Goal: Task Accomplishment & Management: Manage account settings

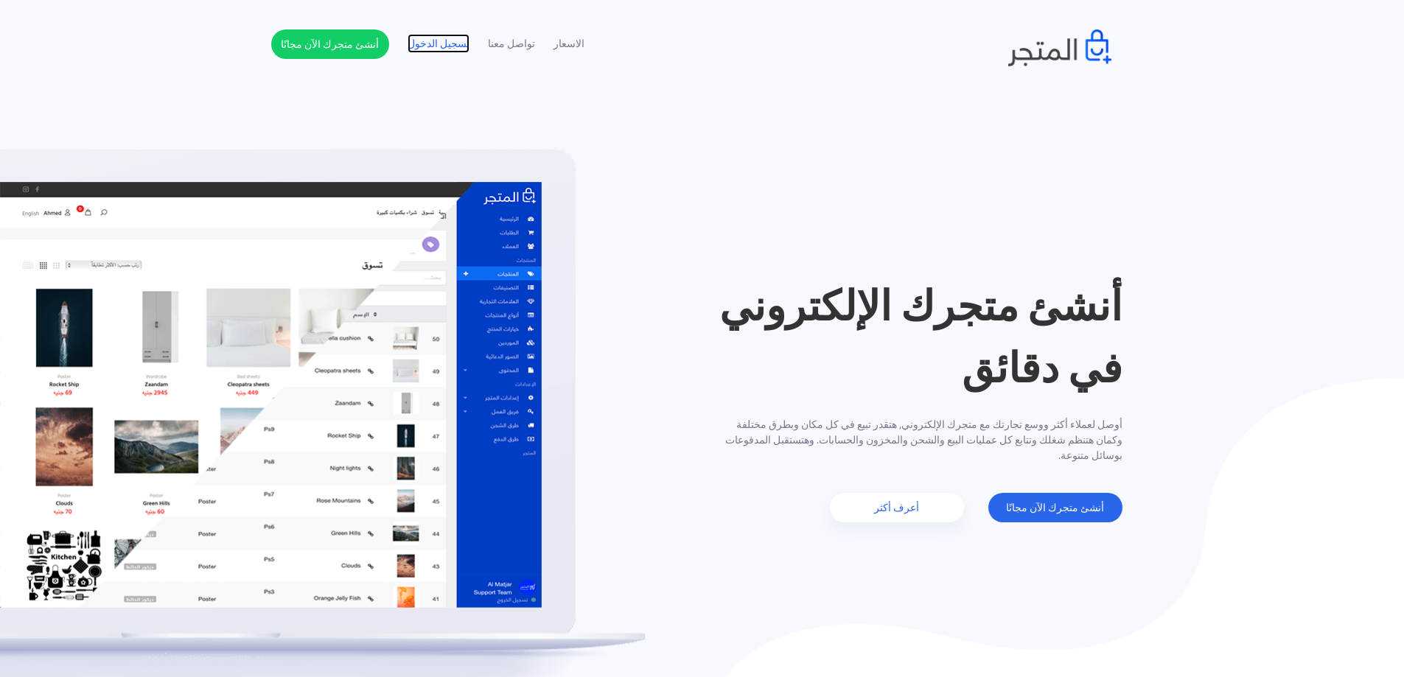
click at [455, 42] on link "تسجيل الدخول" at bounding box center [439, 43] width 62 height 15
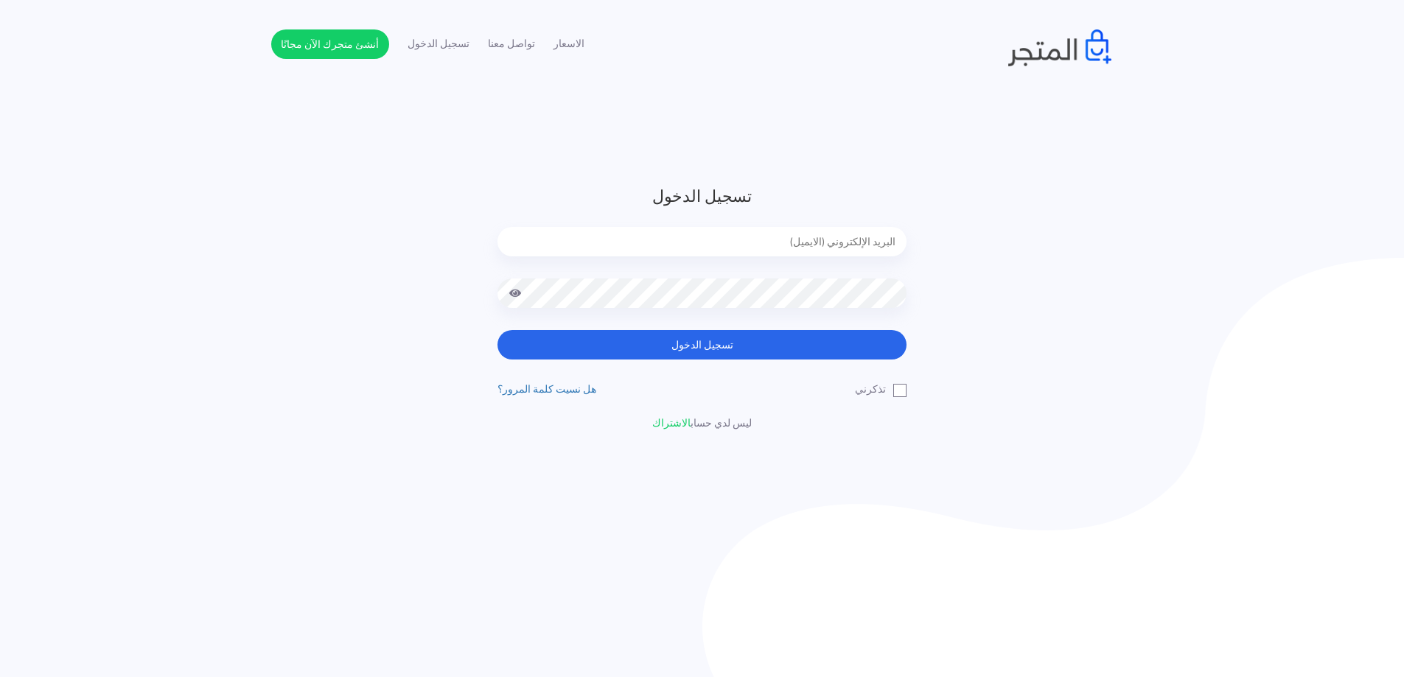
click at [697, 243] on input "email" at bounding box center [702, 241] width 409 height 29
type input "ف"
type input "tatohakjumia2018@gmail.com"
click at [498, 330] on button "تسجيل الدخول" at bounding box center [702, 344] width 409 height 29
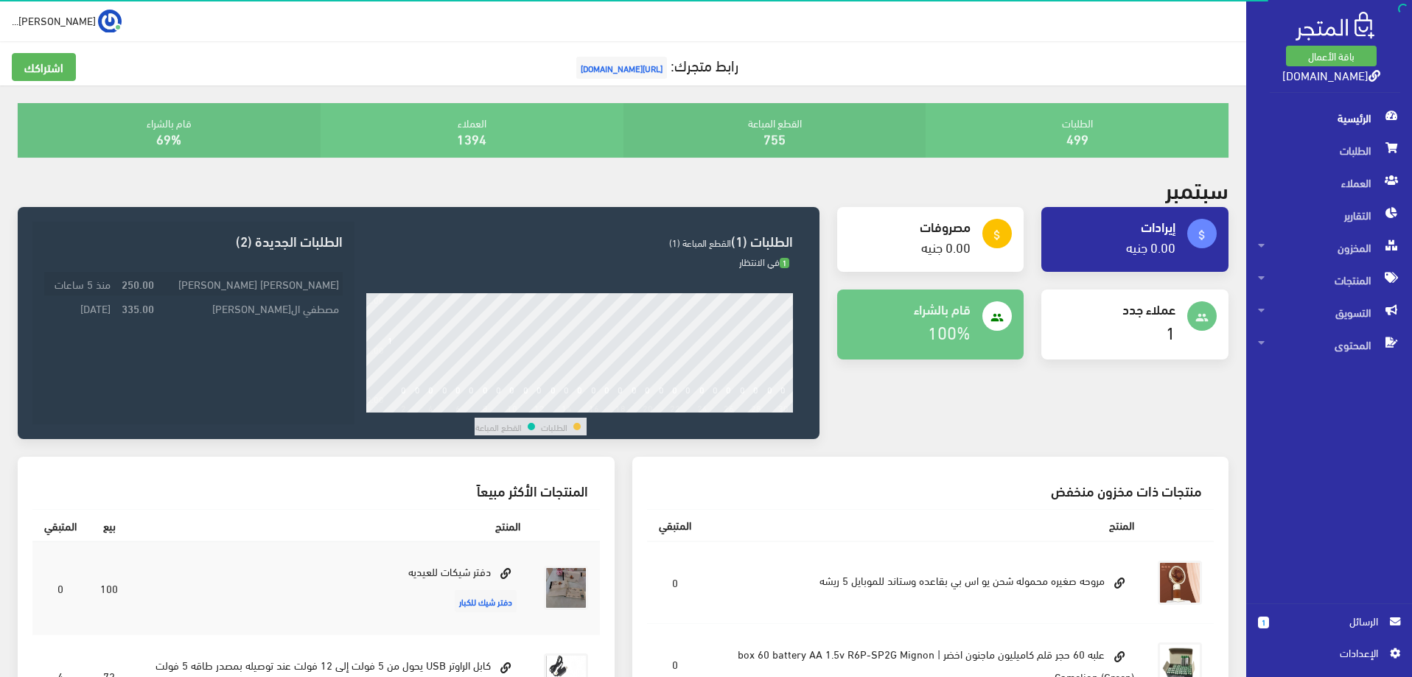
click at [306, 283] on td "[PERSON_NAME] [PERSON_NAME]" at bounding box center [250, 284] width 185 height 24
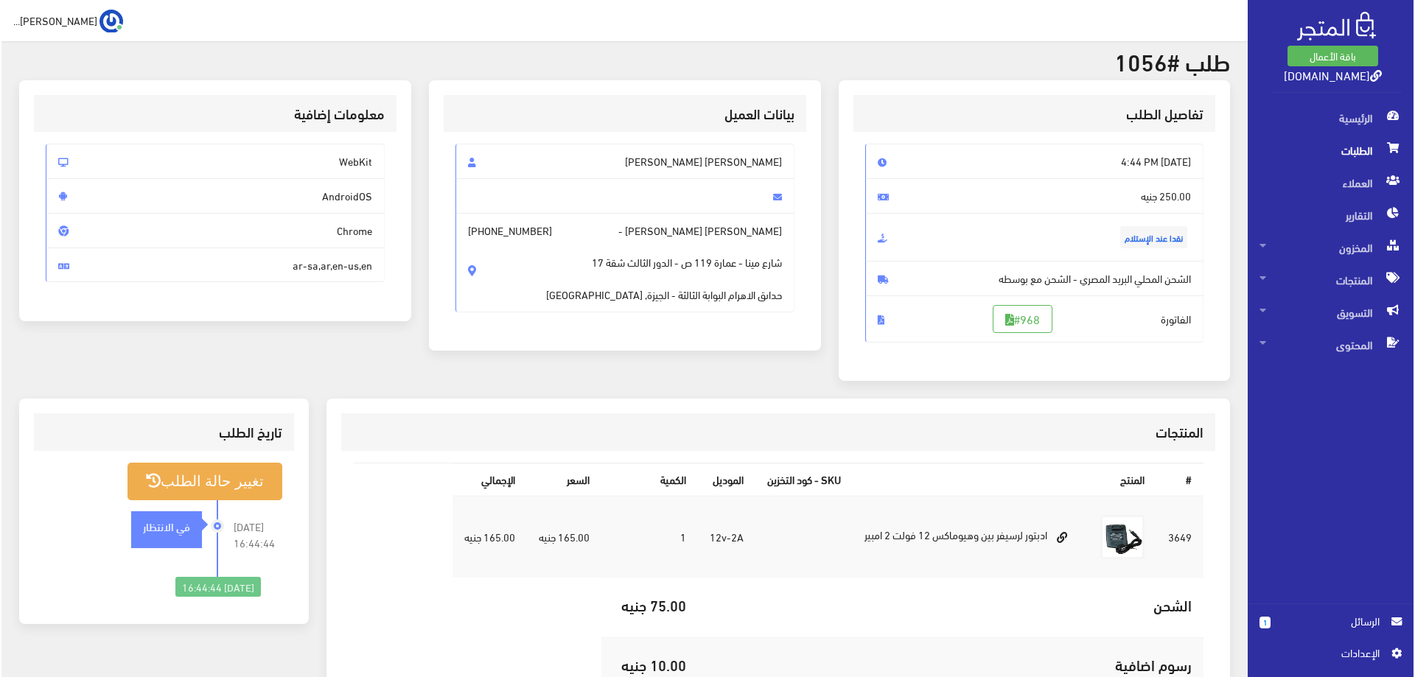
scroll to position [35, 0]
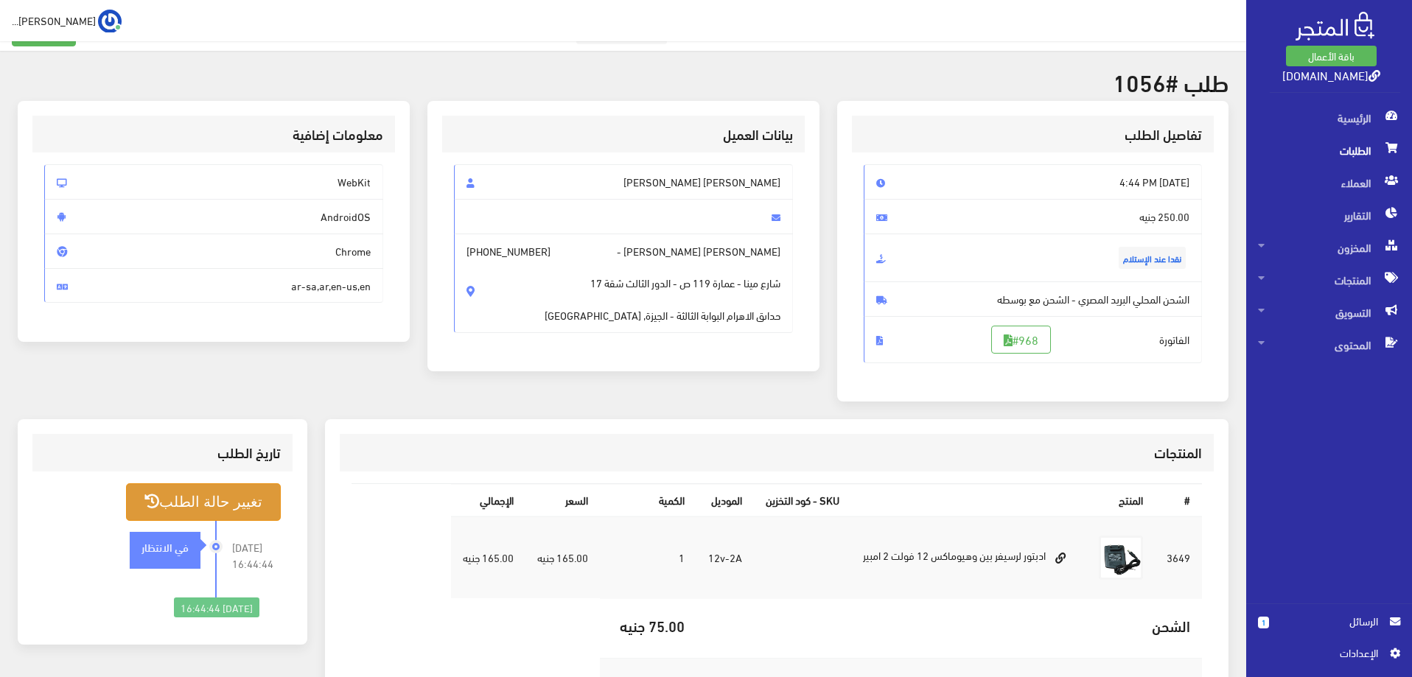
click at [162, 505] on button "تغيير حالة الطلب" at bounding box center [203, 503] width 155 height 38
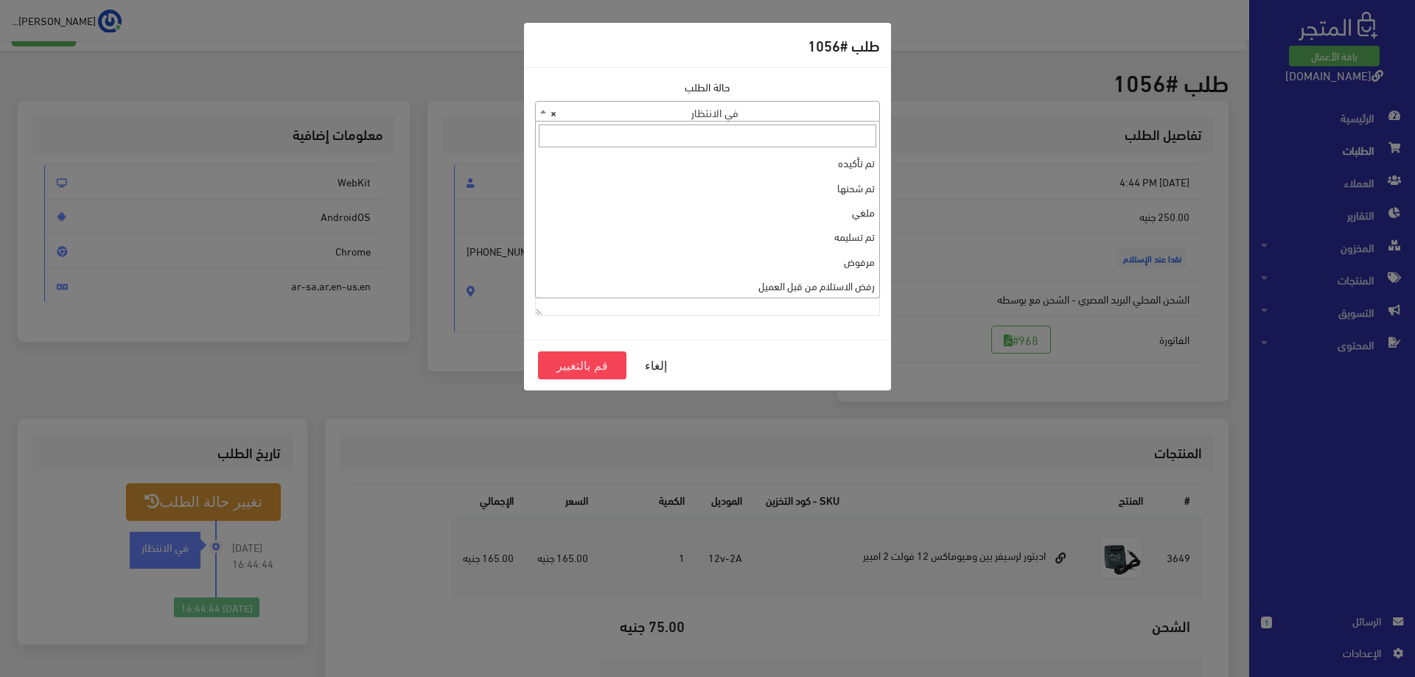
click at [870, 116] on span "× في الانتظار" at bounding box center [707, 112] width 343 height 21
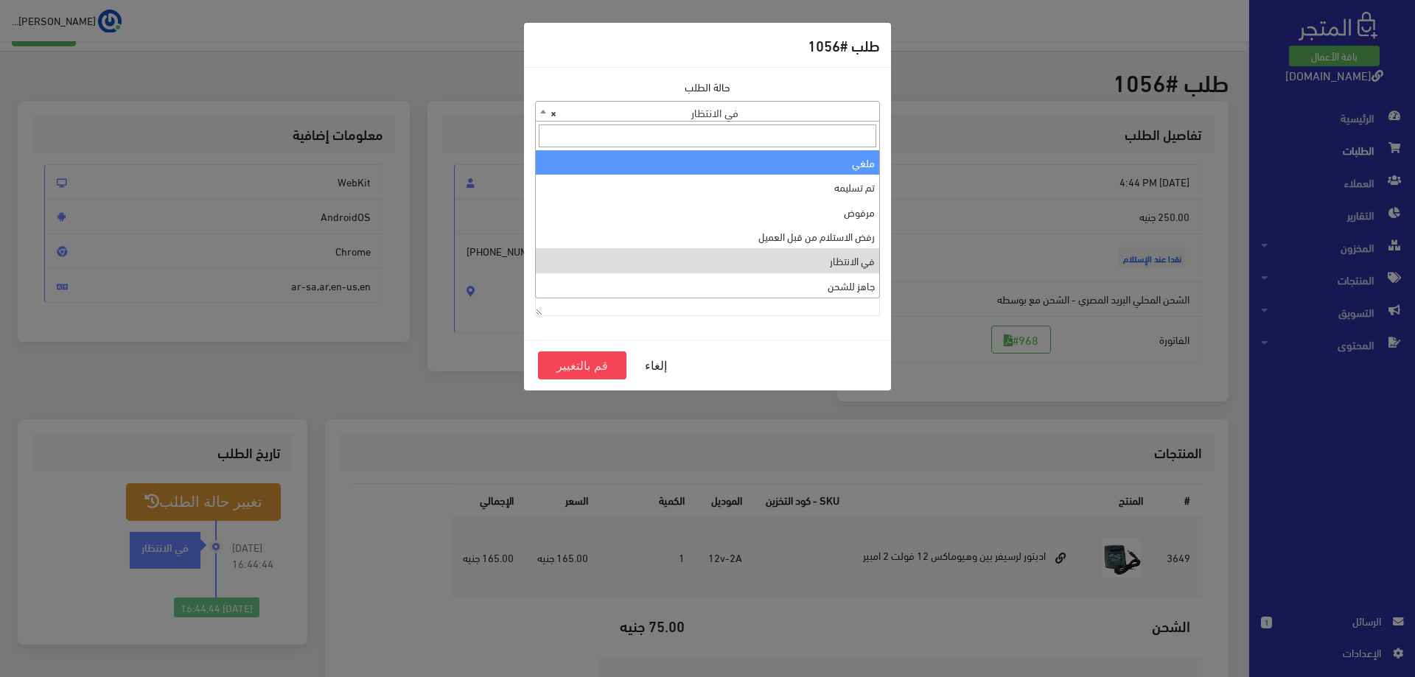
scroll to position [0, 0]
select select "1"
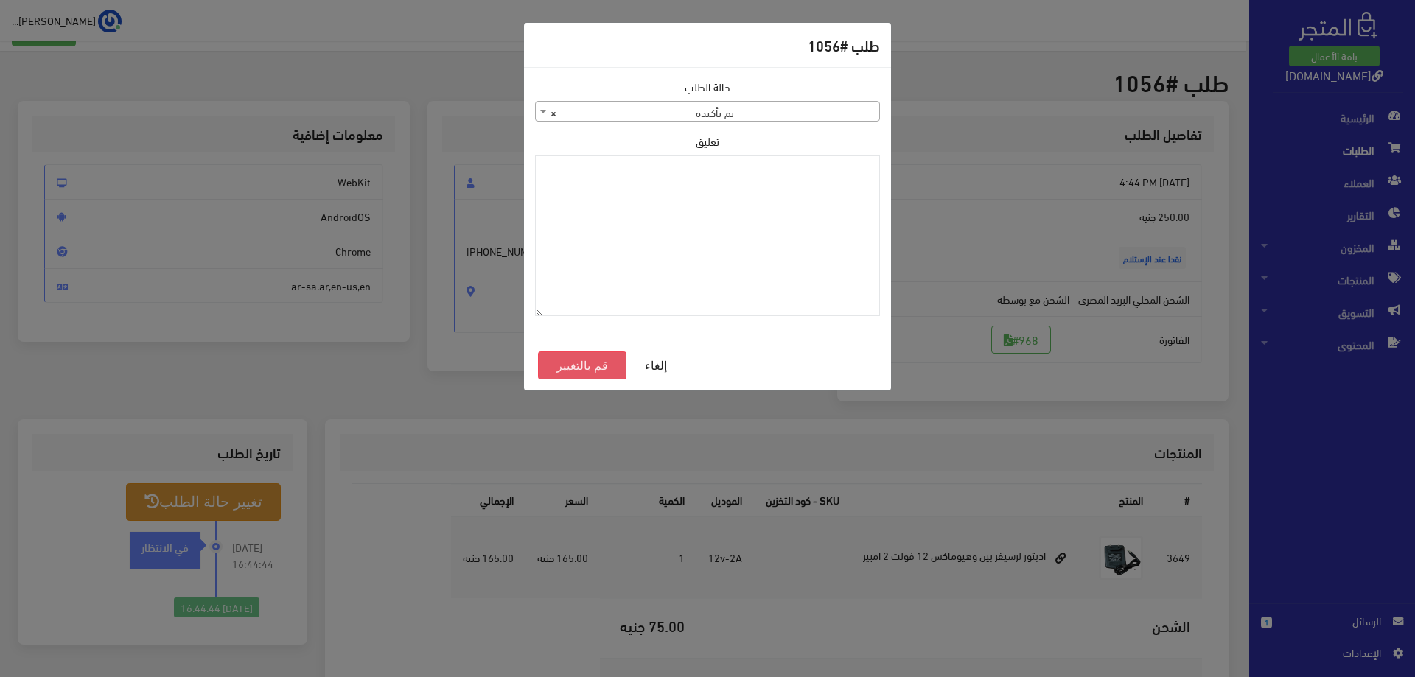
click at [596, 356] on button "قم بالتغيير" at bounding box center [582, 366] width 88 height 28
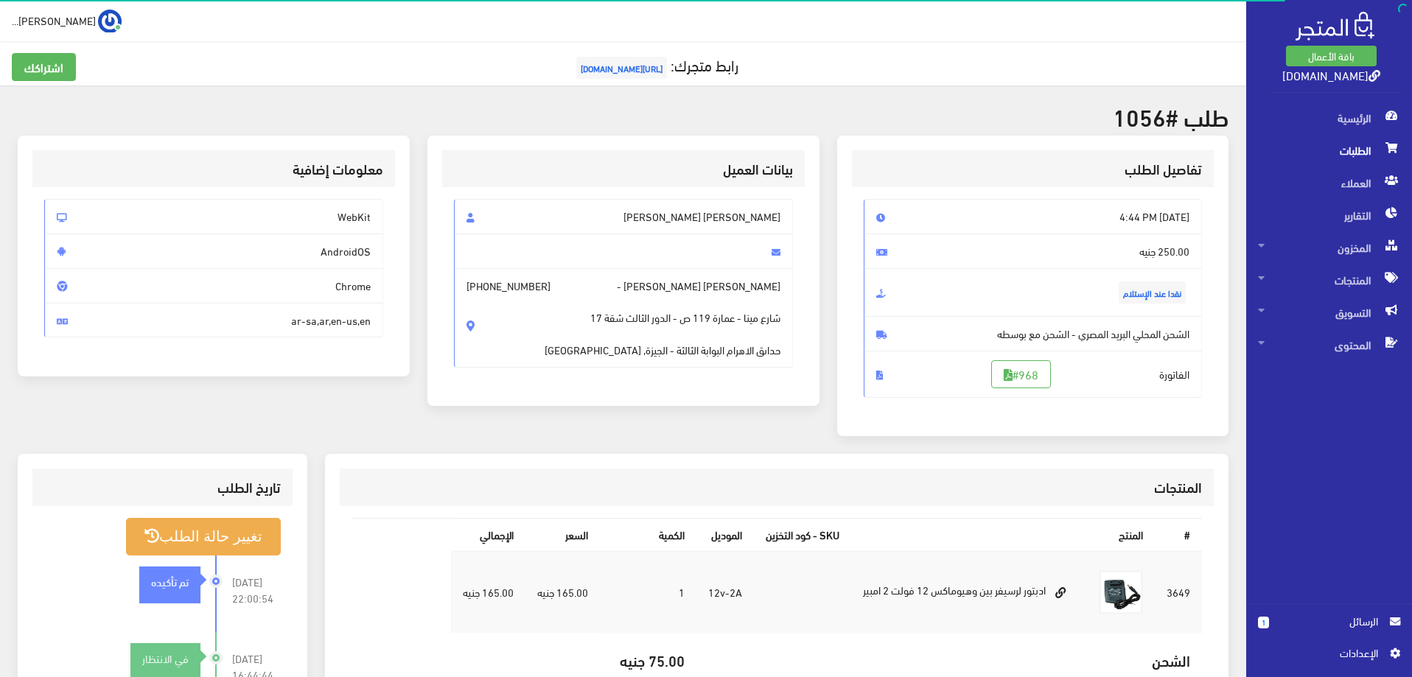
click at [1361, 150] on span "الطلبات" at bounding box center [1329, 150] width 142 height 32
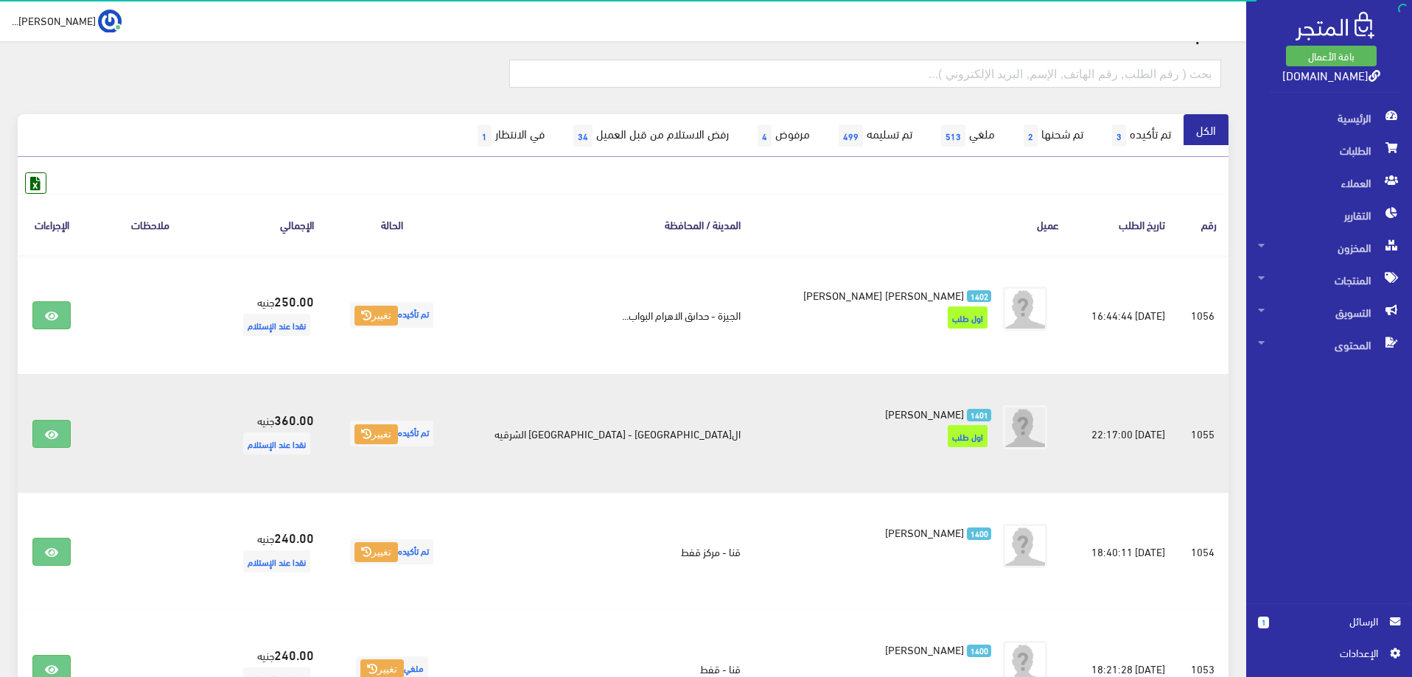
scroll to position [147, 0]
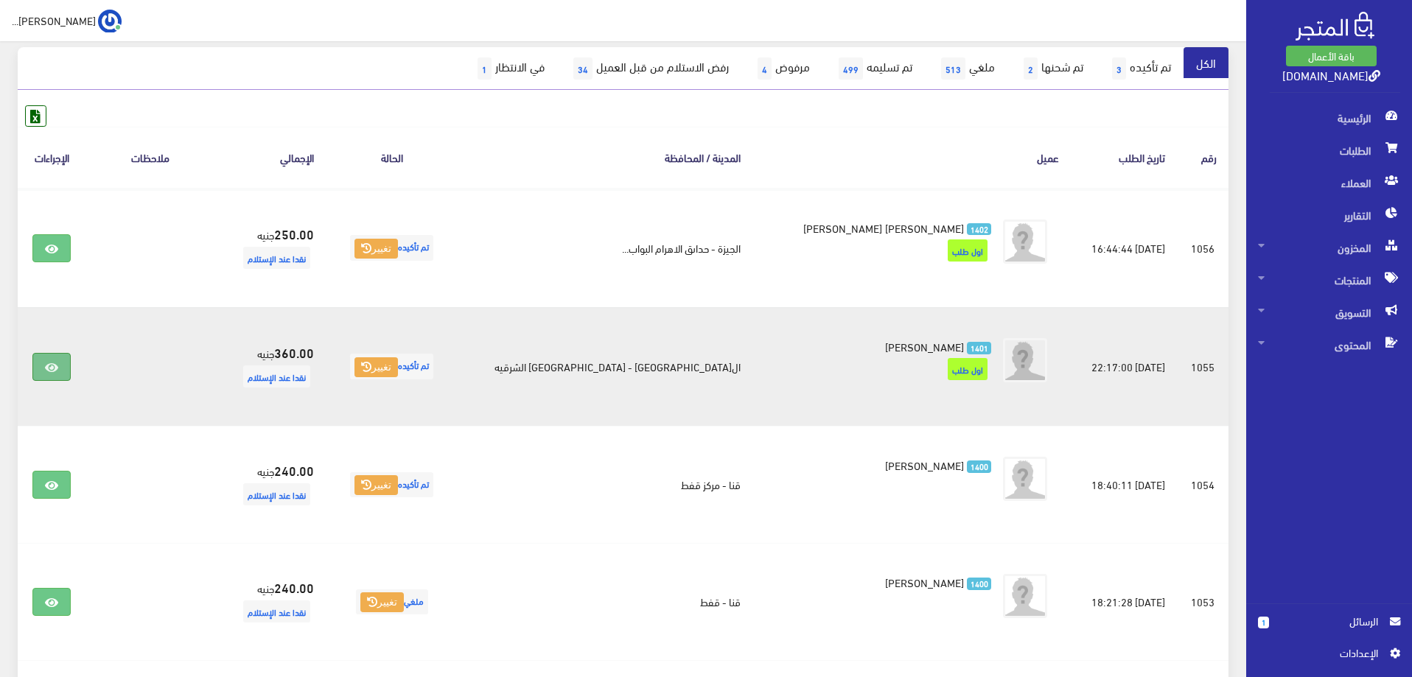
click at [43, 363] on link at bounding box center [51, 367] width 38 height 28
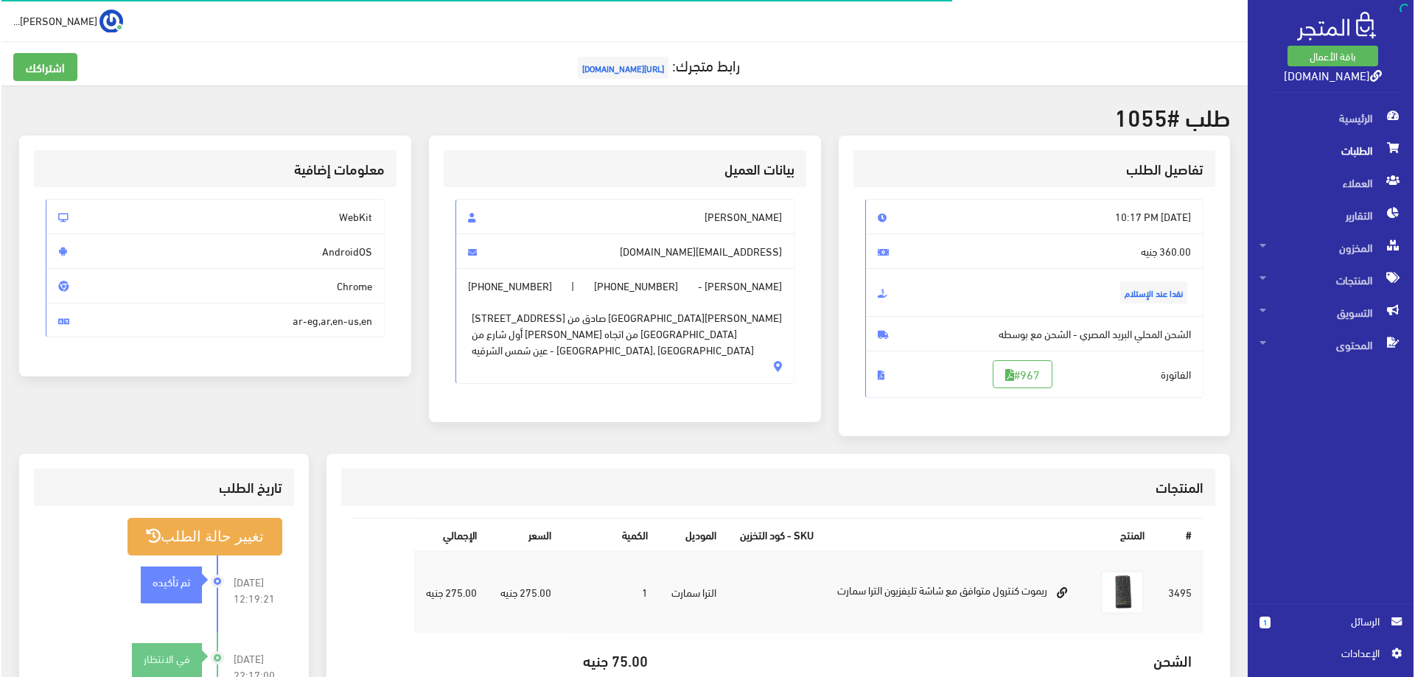
scroll to position [74, 0]
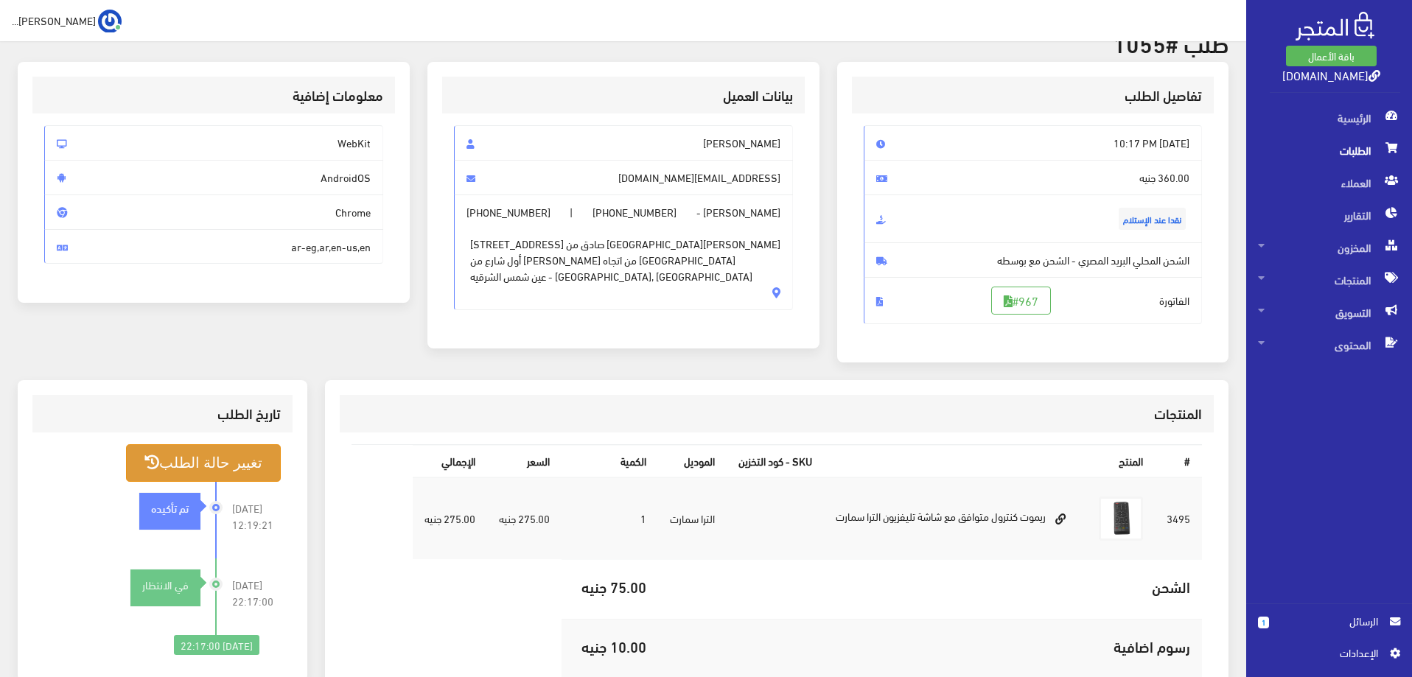
click at [246, 450] on button "تغيير حالة الطلب" at bounding box center [203, 463] width 155 height 38
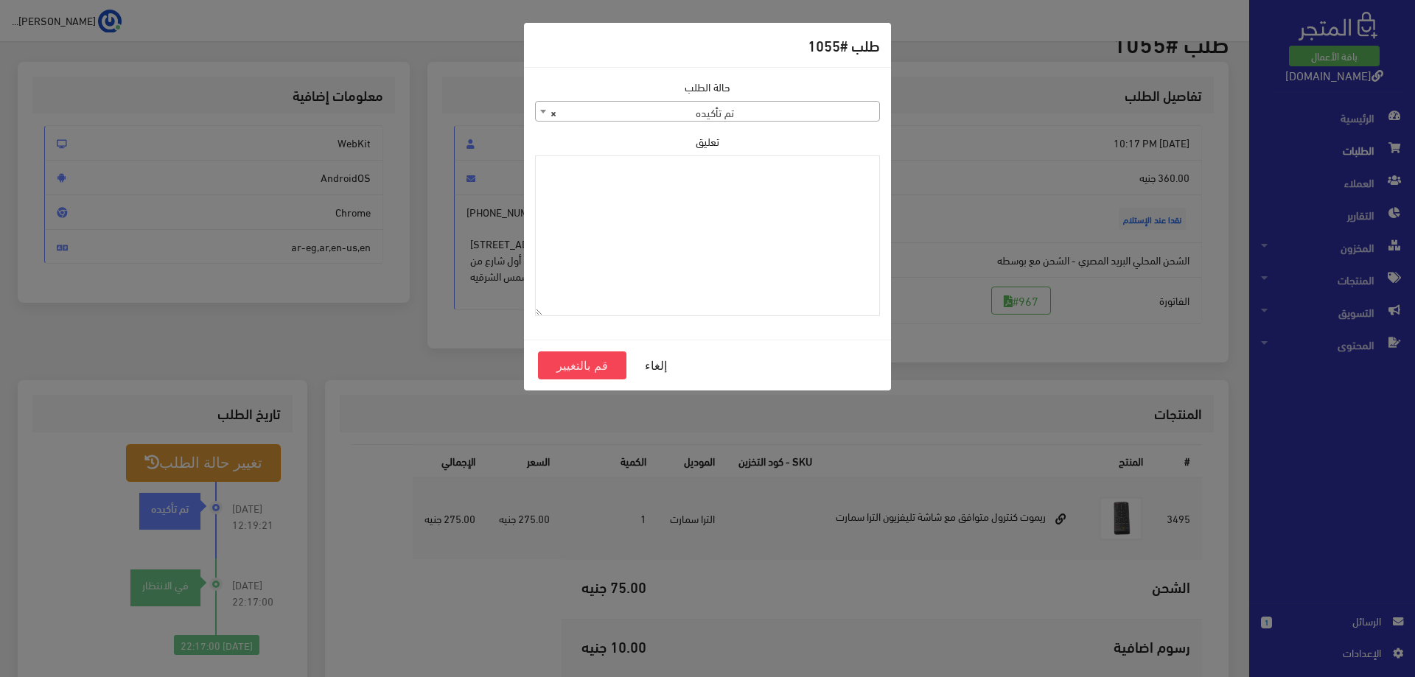
click at [873, 115] on span "× تم تأكيده" at bounding box center [707, 112] width 343 height 21
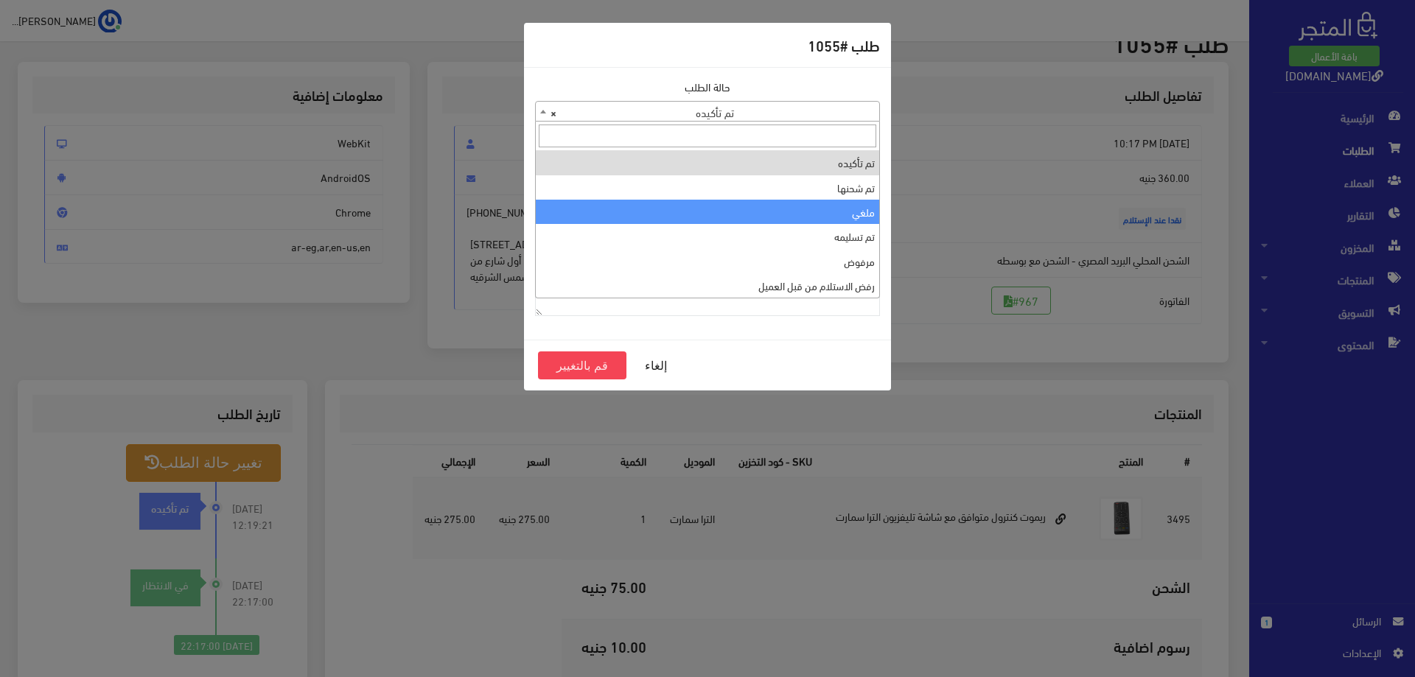
select select "3"
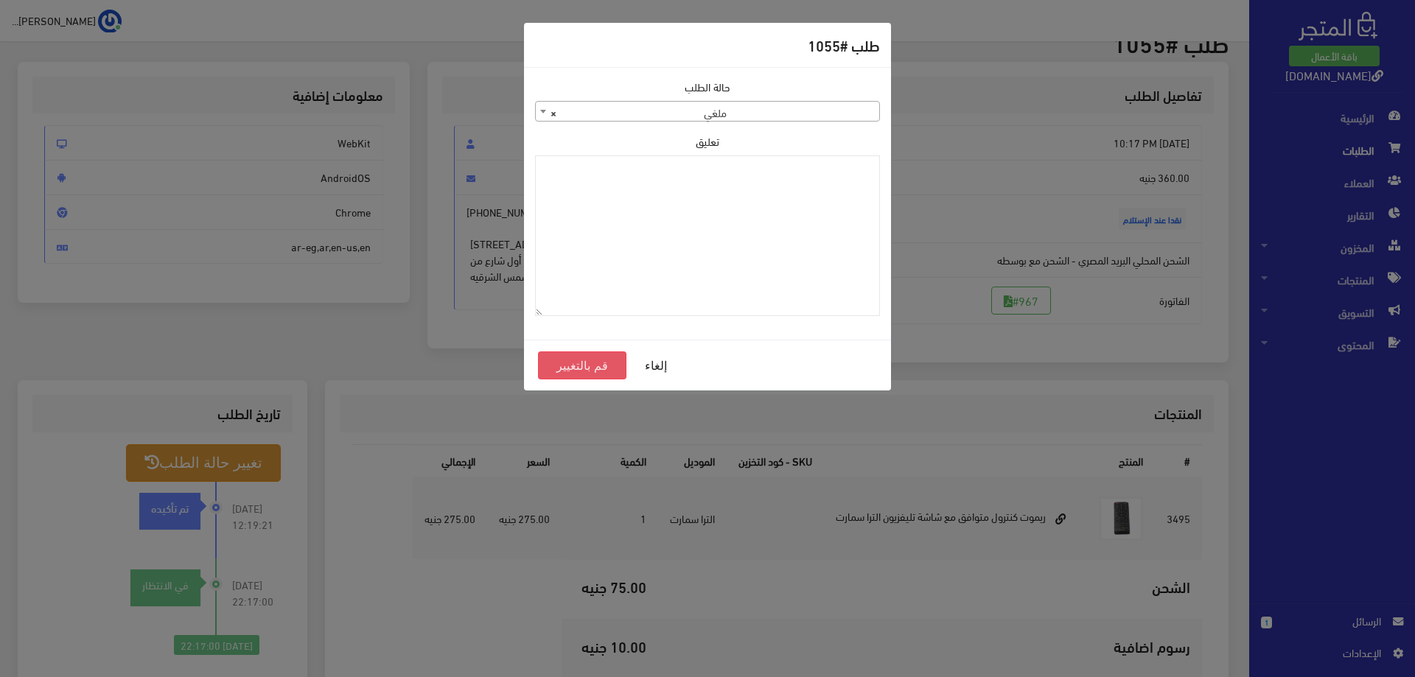
click at [587, 352] on button "قم بالتغيير" at bounding box center [582, 366] width 88 height 28
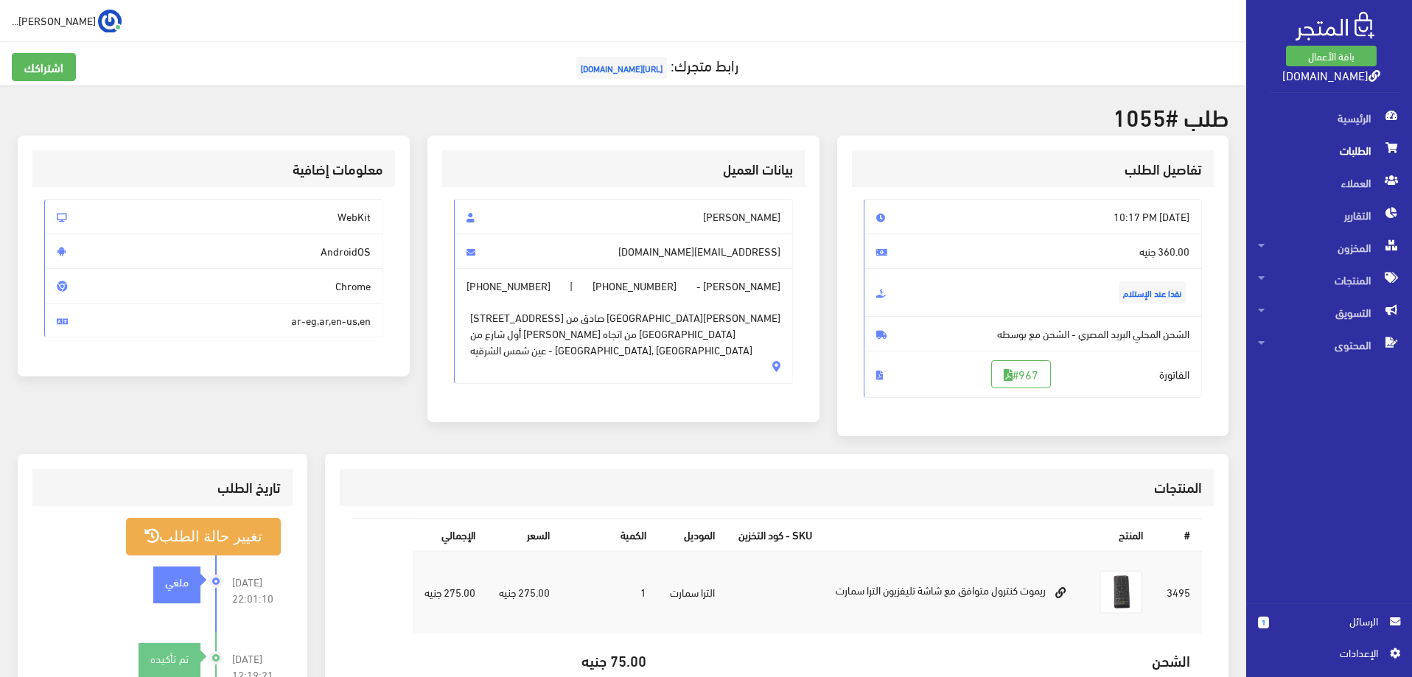
click at [1356, 151] on span "الطلبات" at bounding box center [1329, 150] width 142 height 32
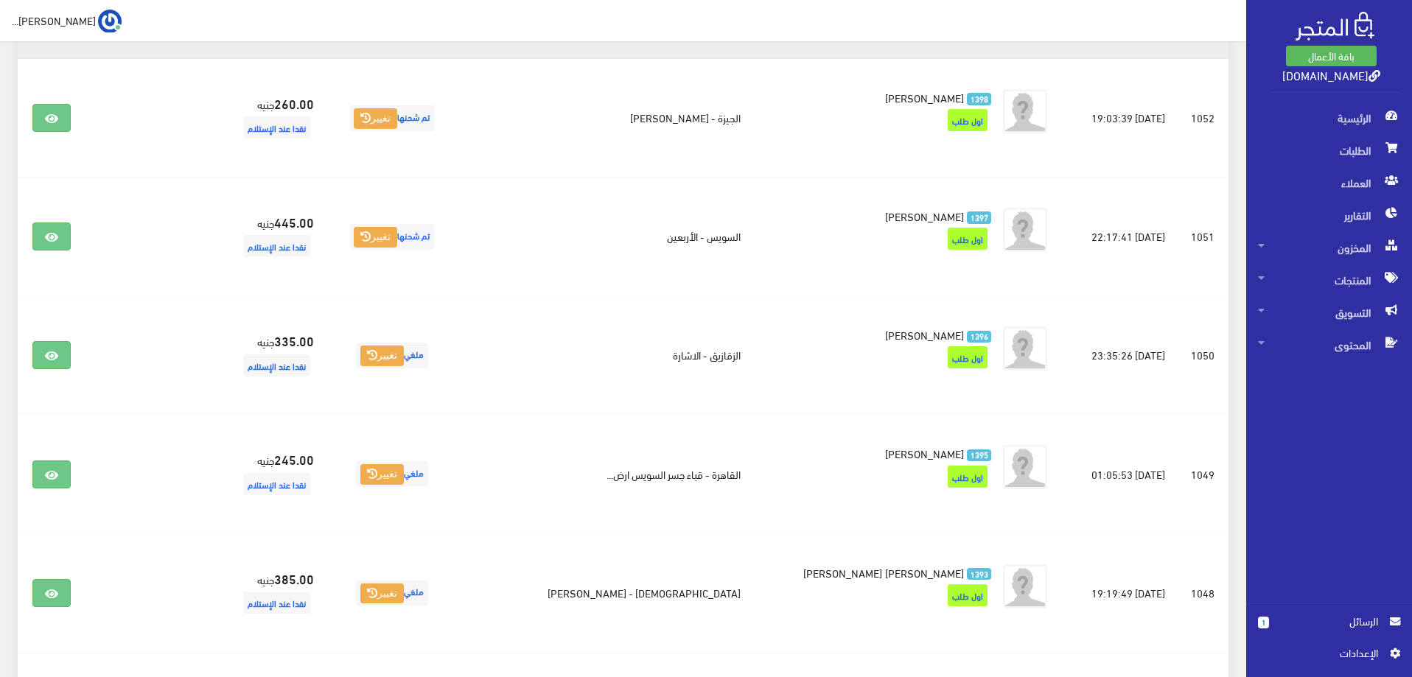
scroll to position [737, 0]
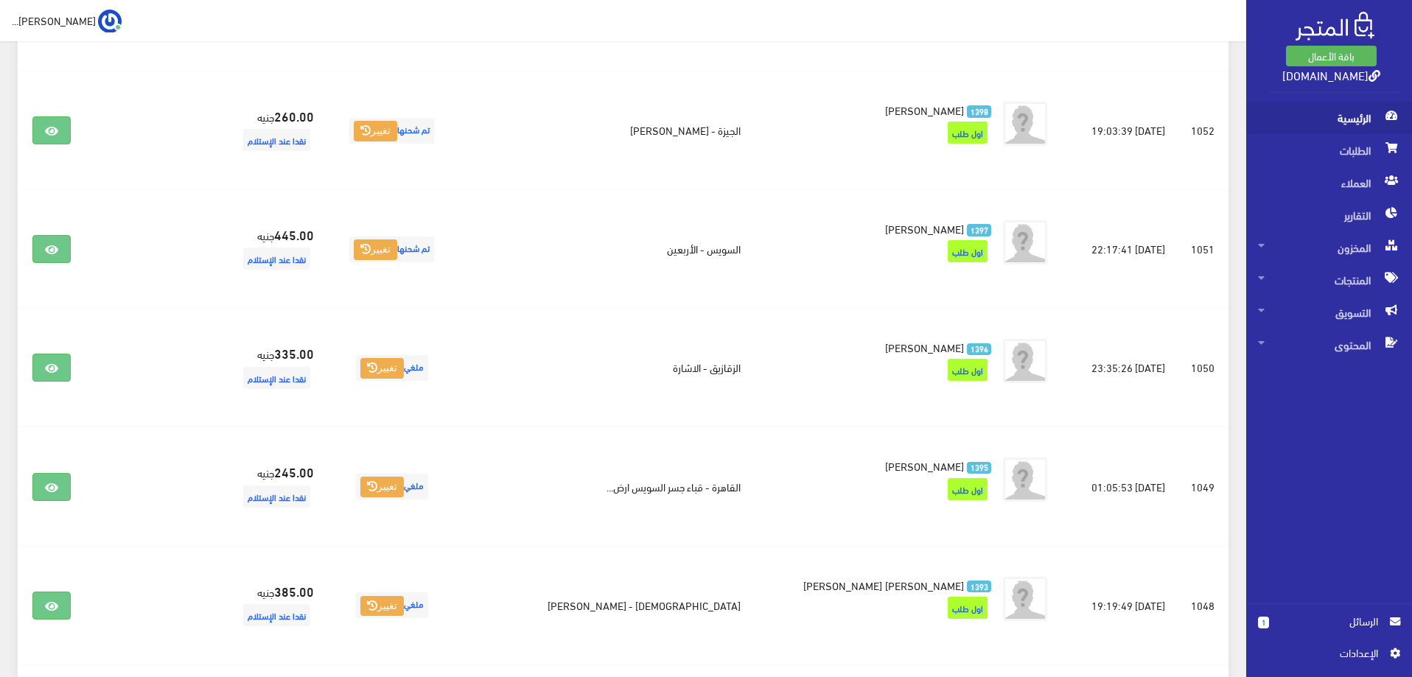
click at [1366, 111] on span "الرئيسية" at bounding box center [1329, 118] width 142 height 32
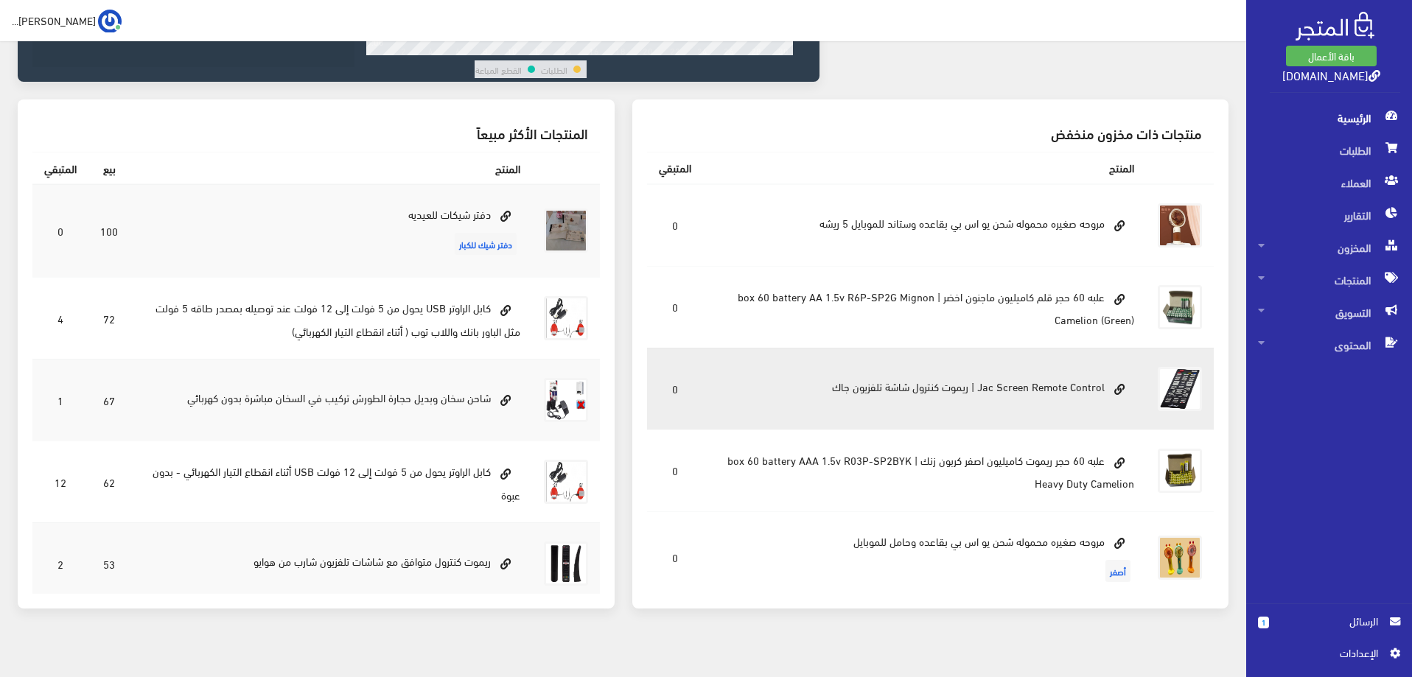
scroll to position [369, 0]
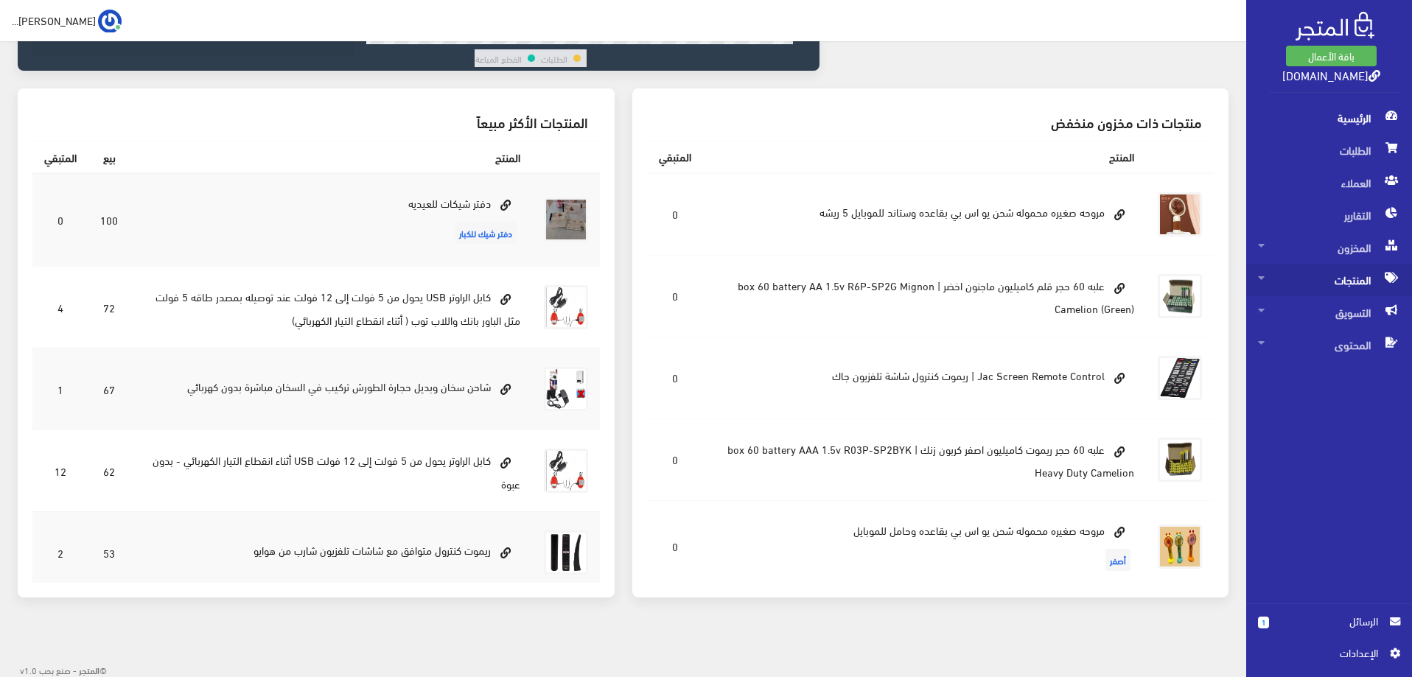
click at [1348, 294] on span "المنتجات" at bounding box center [1329, 280] width 142 height 32
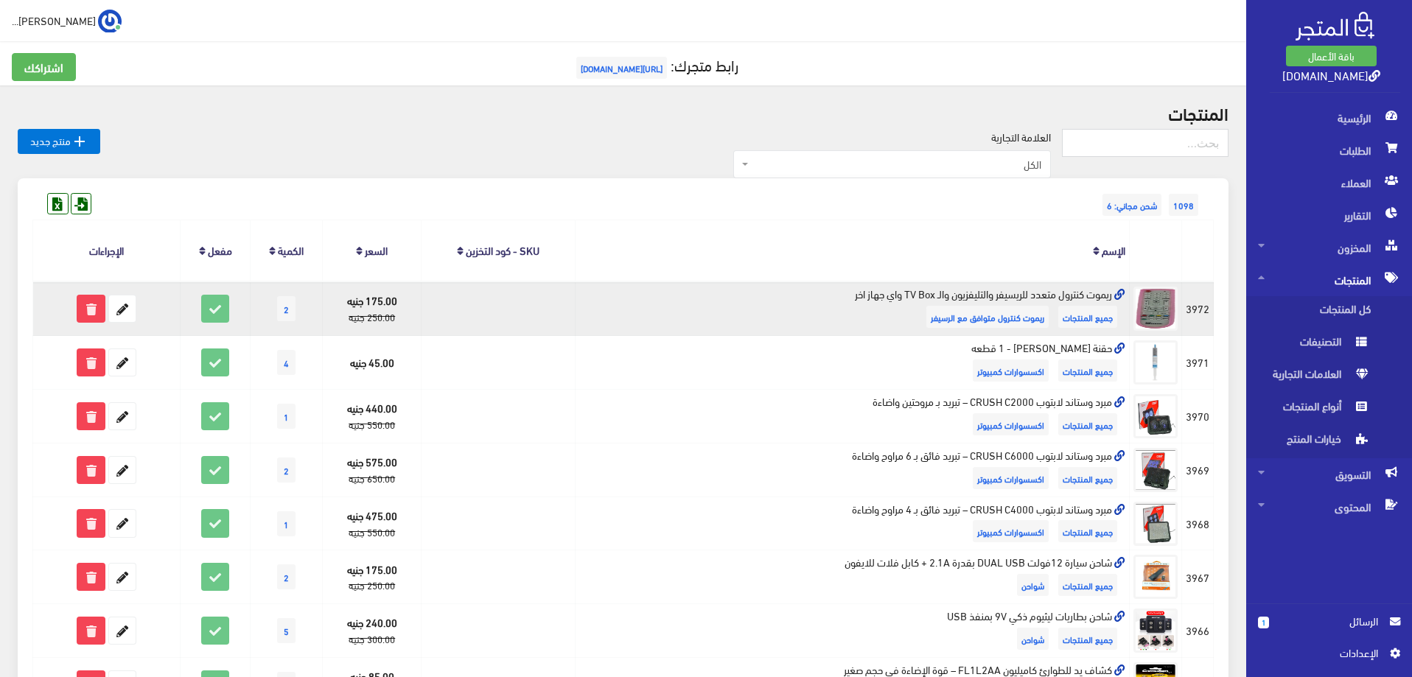
click at [1120, 298] on icon at bounding box center [1119, 295] width 11 height 11
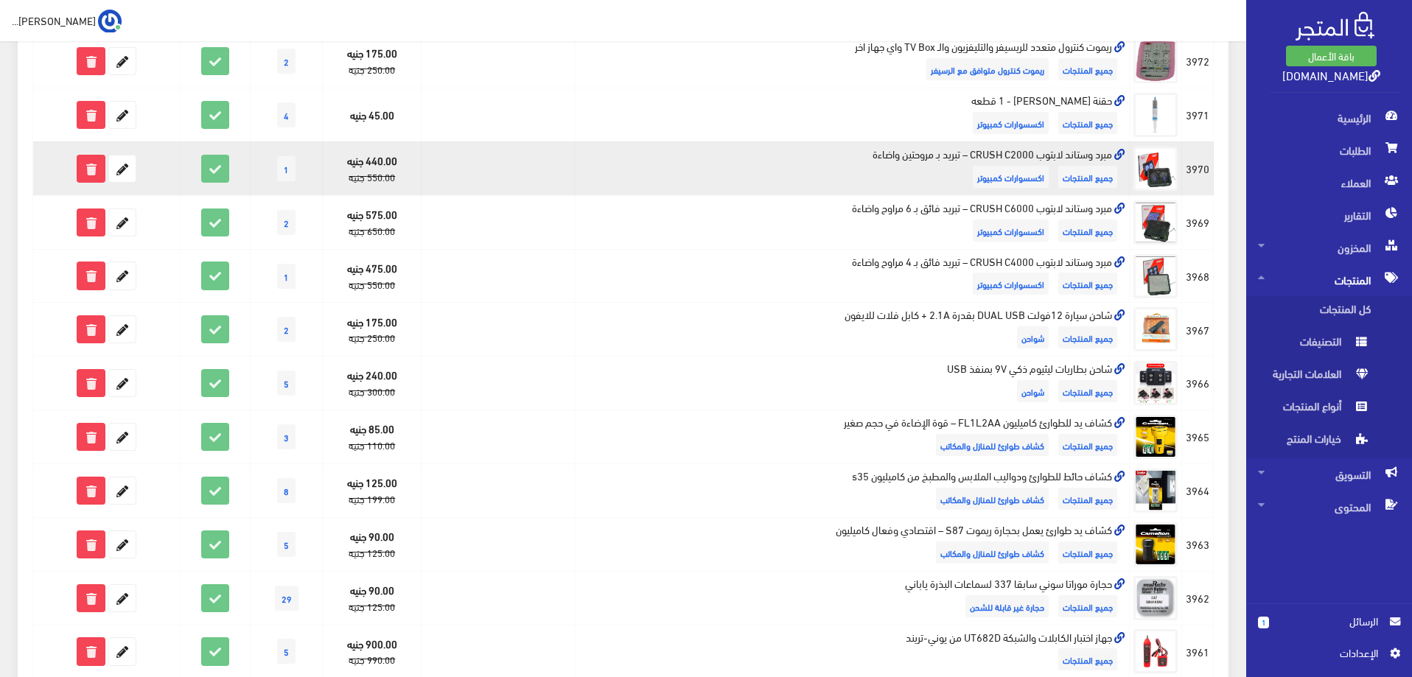
scroll to position [147, 0]
